Goal: Find specific page/section: Find specific page/section

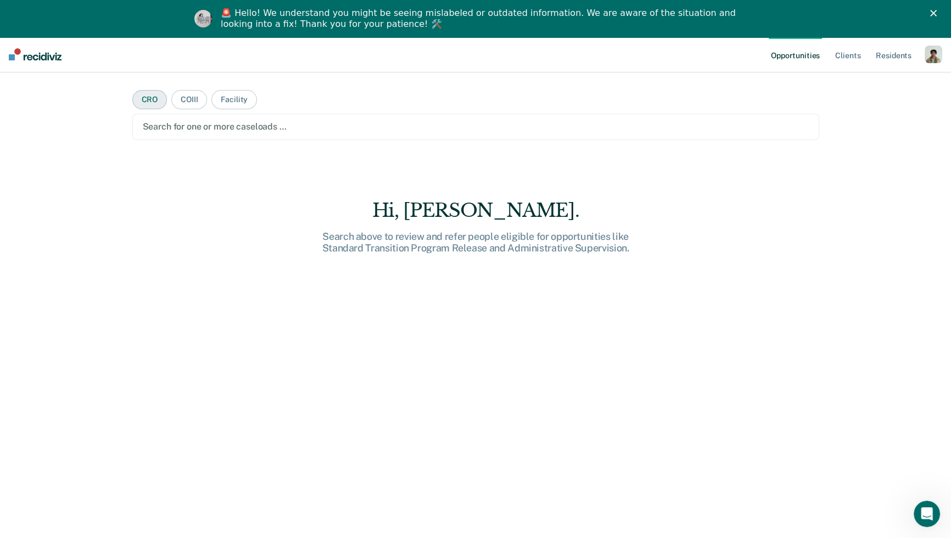
click at [147, 103] on button "CRO" at bounding box center [149, 99] width 35 height 19
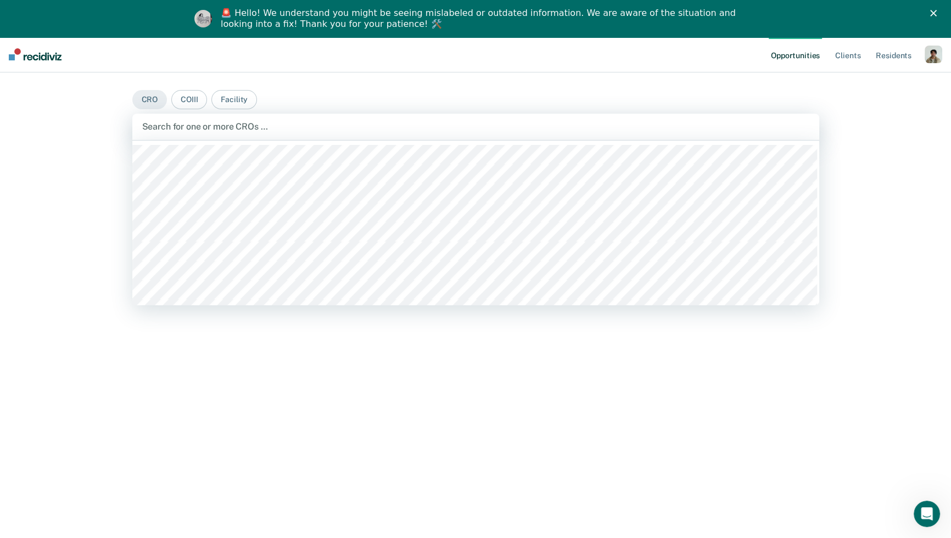
click at [172, 122] on div at bounding box center [475, 126] width 667 height 13
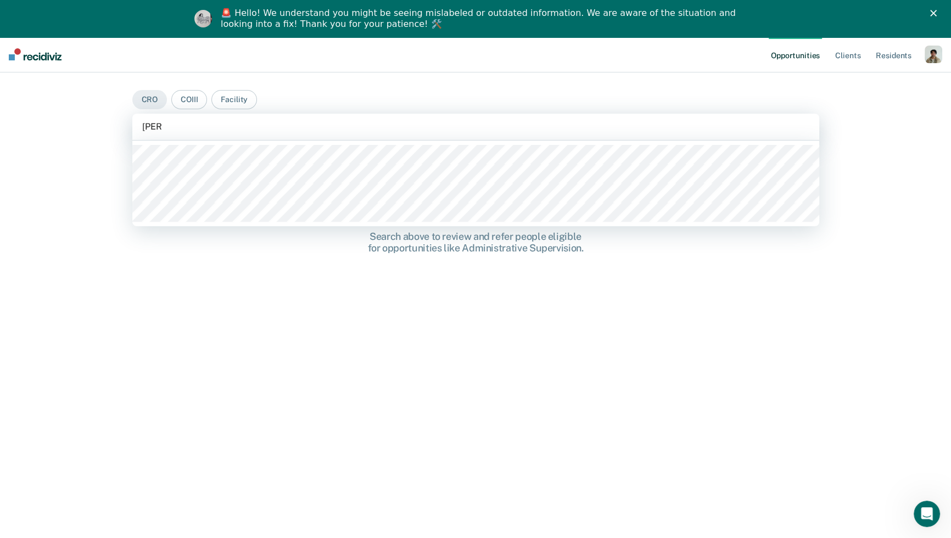
type input "jose to"
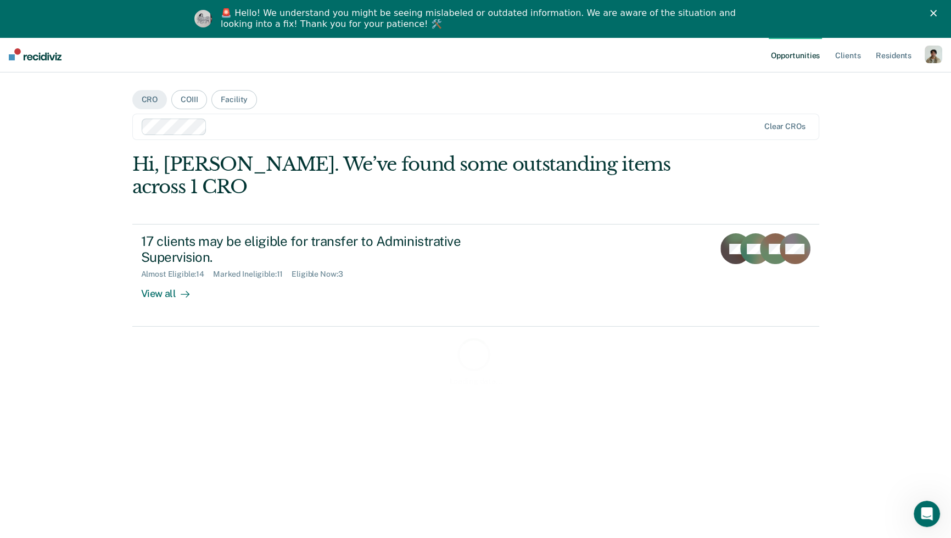
click at [249, 251] on div "Loading data..." at bounding box center [475, 360] width 687 height 415
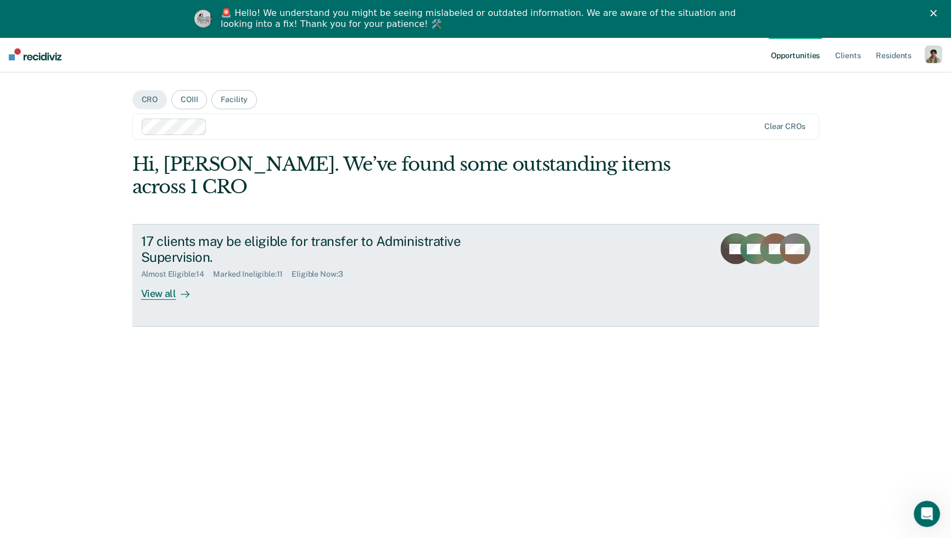
click at [176, 288] on div at bounding box center [182, 294] width 13 height 13
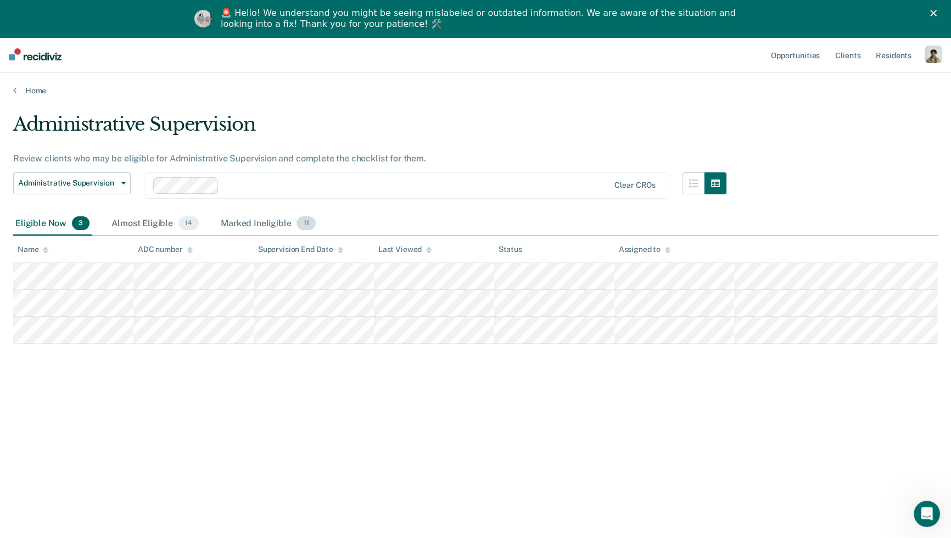
click at [257, 226] on div "Marked Ineligible 11" at bounding box center [267, 224] width 99 height 24
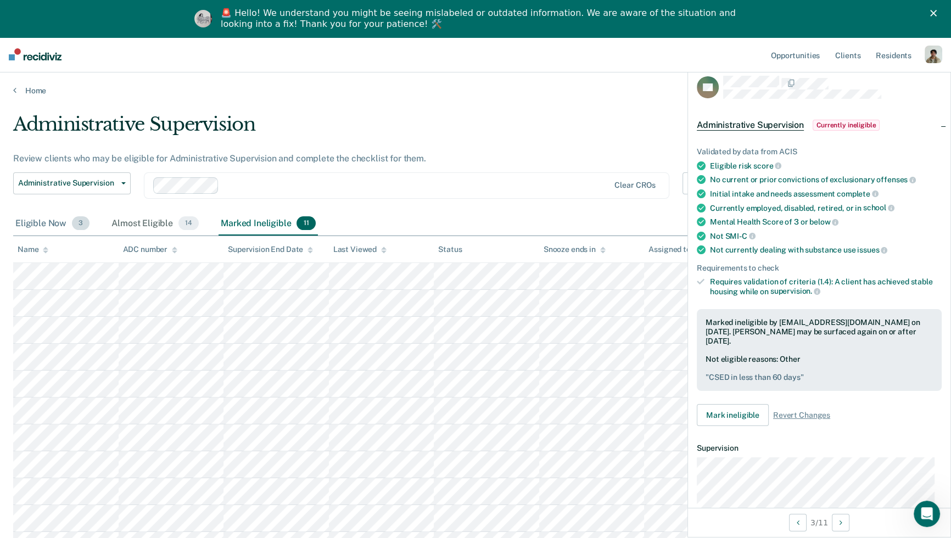
click at [46, 218] on div "Eligible Now 3" at bounding box center [52, 224] width 78 height 24
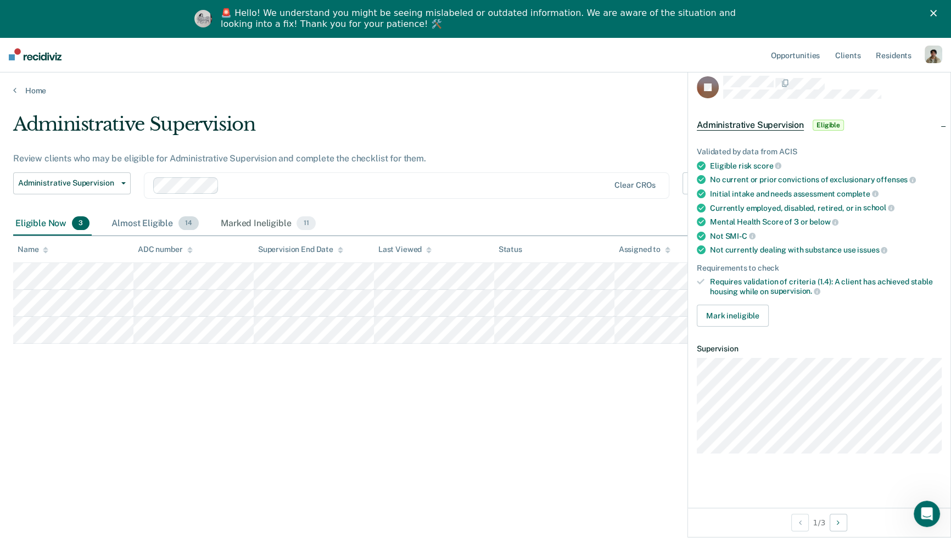
click at [150, 220] on div "Almost Eligible 14" at bounding box center [155, 224] width 92 height 24
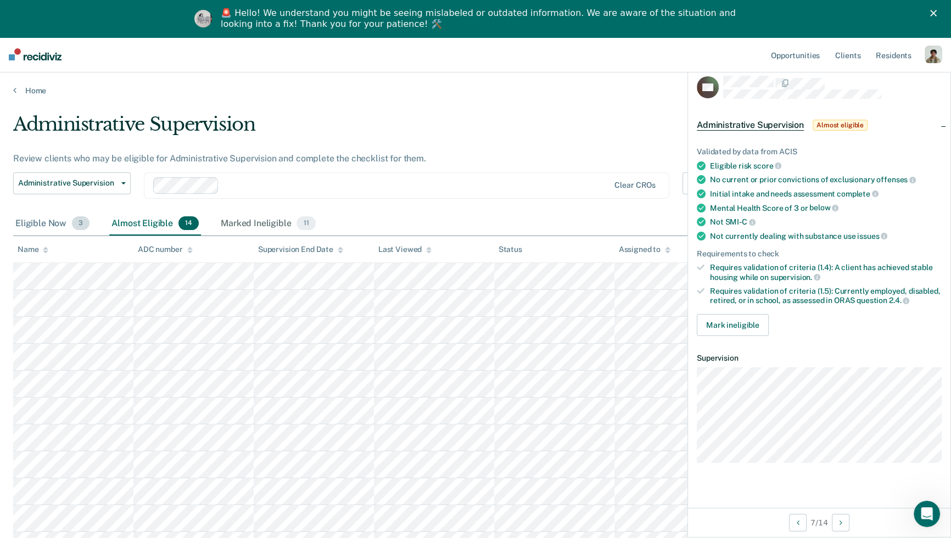
click at [59, 218] on div "Eligible Now 3" at bounding box center [52, 224] width 78 height 24
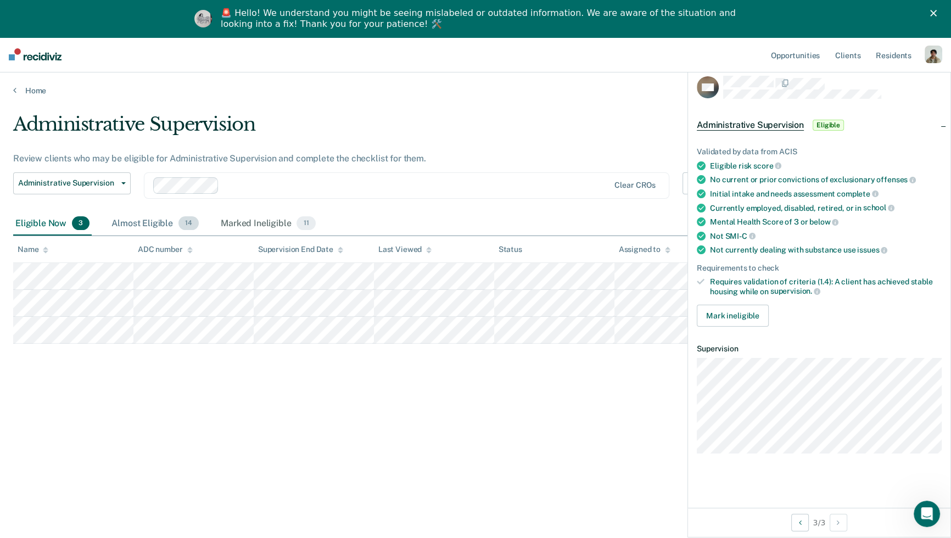
click at [134, 226] on div "Almost Eligible 14" at bounding box center [155, 224] width 92 height 24
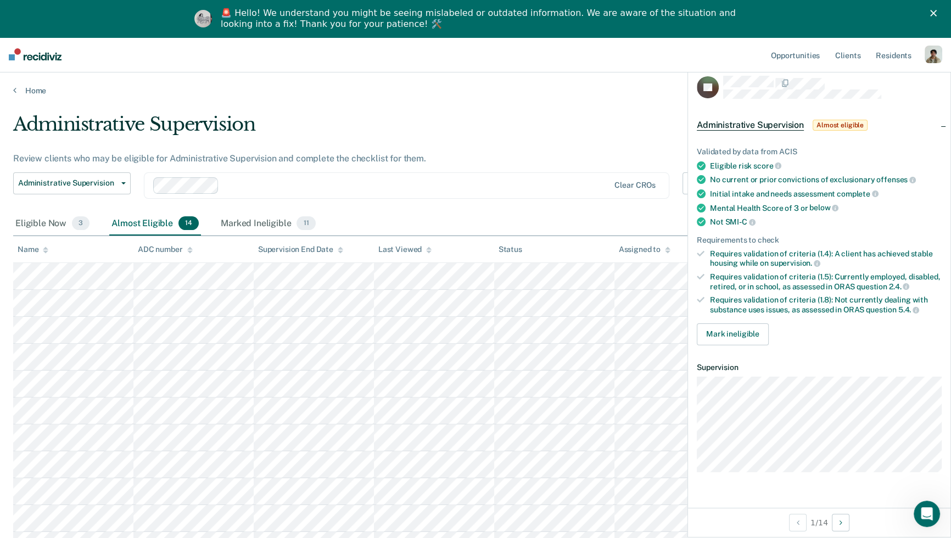
click at [562, 148] on div "Administrative Supervision Review clients who may be eligible for Administrativ…" at bounding box center [369, 162] width 713 height 99
click at [208, 193] on div "Clear CROs" at bounding box center [406, 185] width 525 height 26
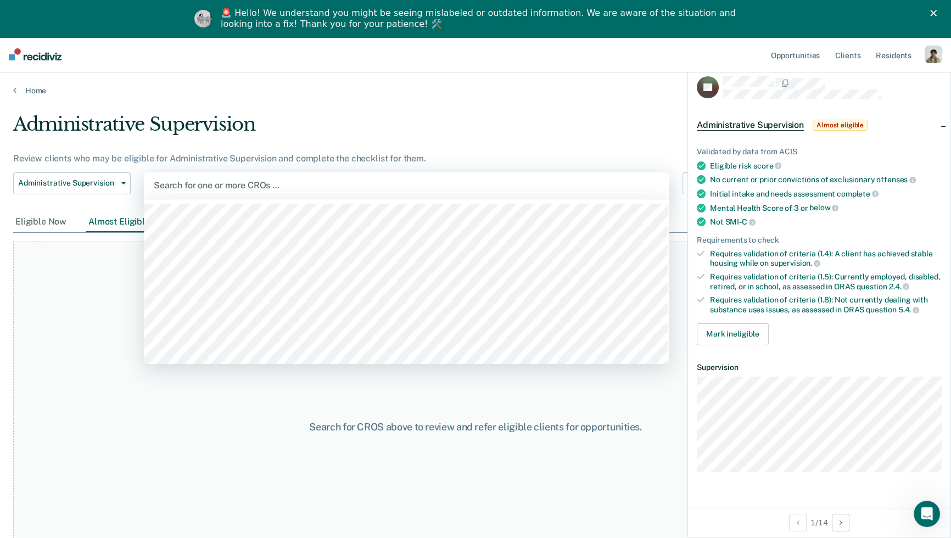
click at [206, 185] on div at bounding box center [407, 185] width 506 height 13
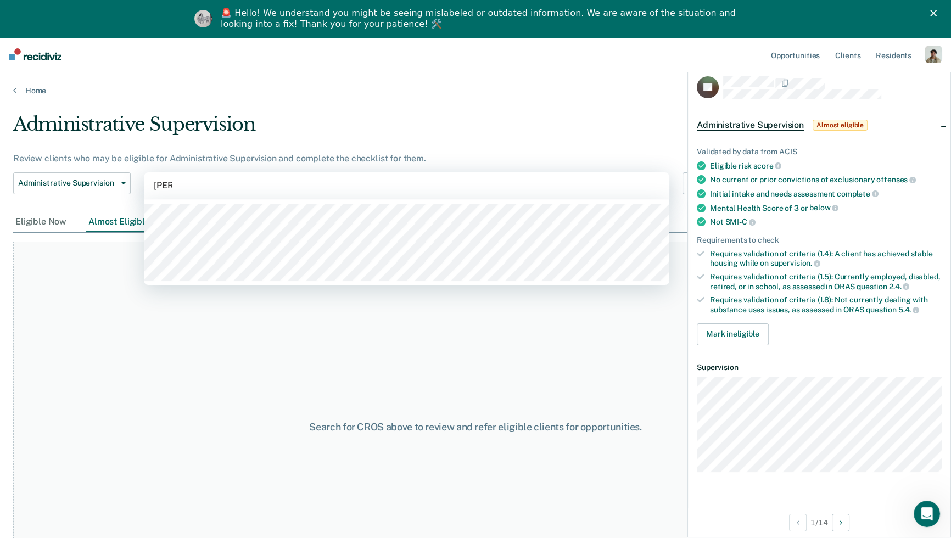
type input "jose"
click at [170, 126] on div "Administrative Supervision" at bounding box center [369, 128] width 713 height 31
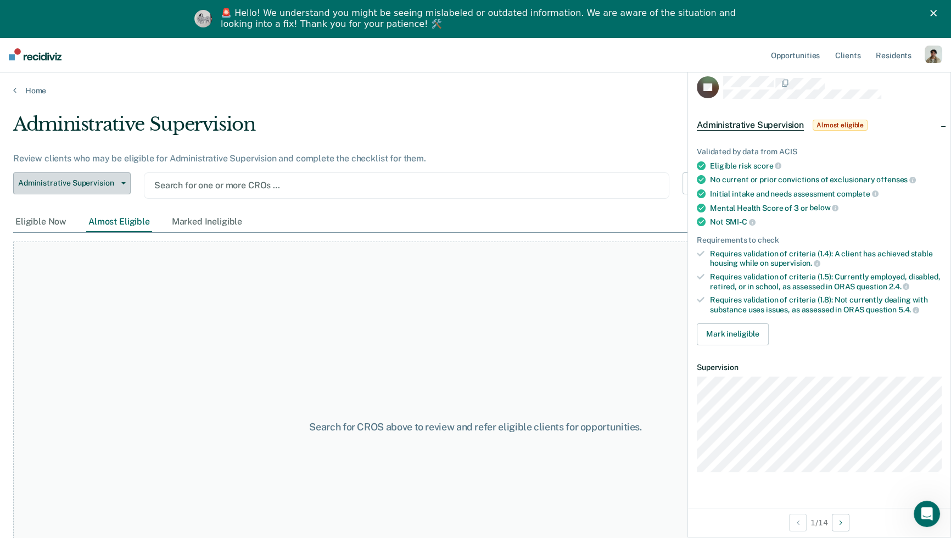
click at [53, 176] on button "Administrative Supervision" at bounding box center [71, 183] width 117 height 22
drag, startPoint x: 107, startPoint y: 171, endPoint x: 71, endPoint y: 130, distance: 55.3
click at [107, 172] on button "Administrative Supervision" at bounding box center [71, 183] width 117 height 22
click at [10, 75] on div "Home" at bounding box center [475, 83] width 951 height 23
click at [18, 96] on main "Administrative Supervision Review clients who may be eligible for Administrativ…" at bounding box center [475, 334] width 951 height 476
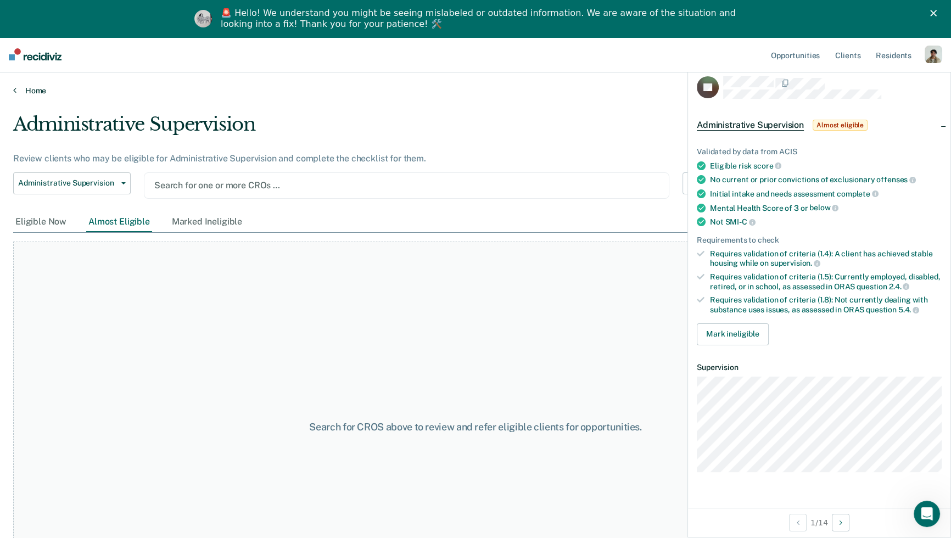
click at [14, 90] on icon at bounding box center [14, 90] width 3 height 9
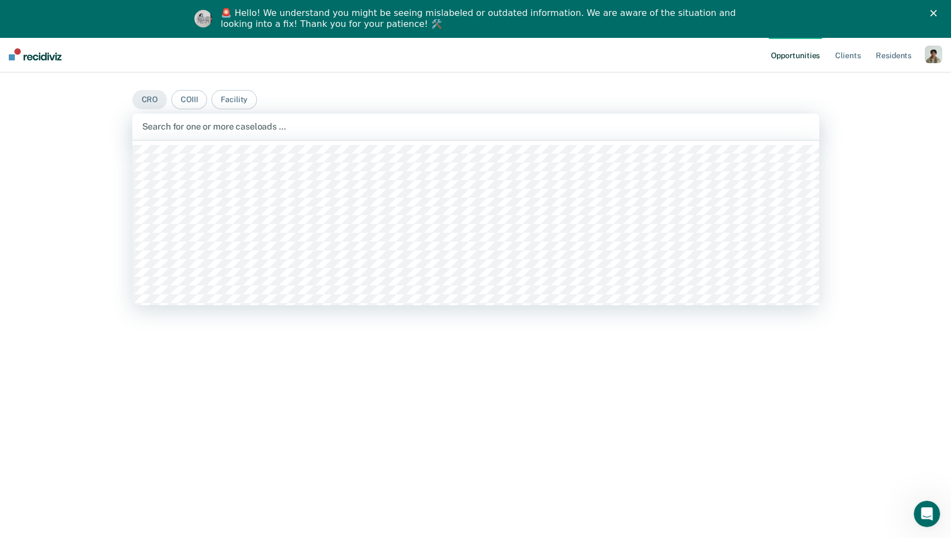
click at [193, 122] on div at bounding box center [475, 126] width 667 height 13
type input "jose"
click at [222, 128] on div at bounding box center [477, 126] width 532 height 13
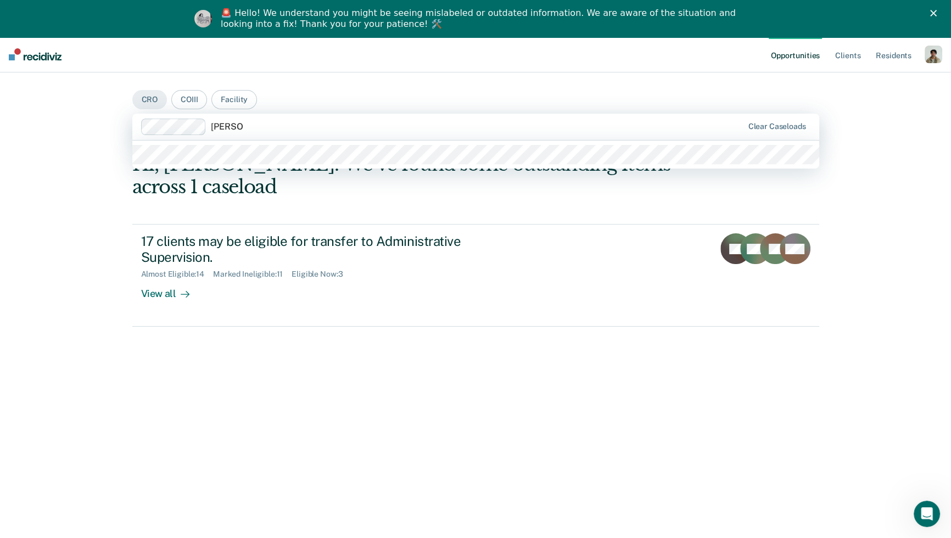
type input "jose torr"
